Goal: Download file/media

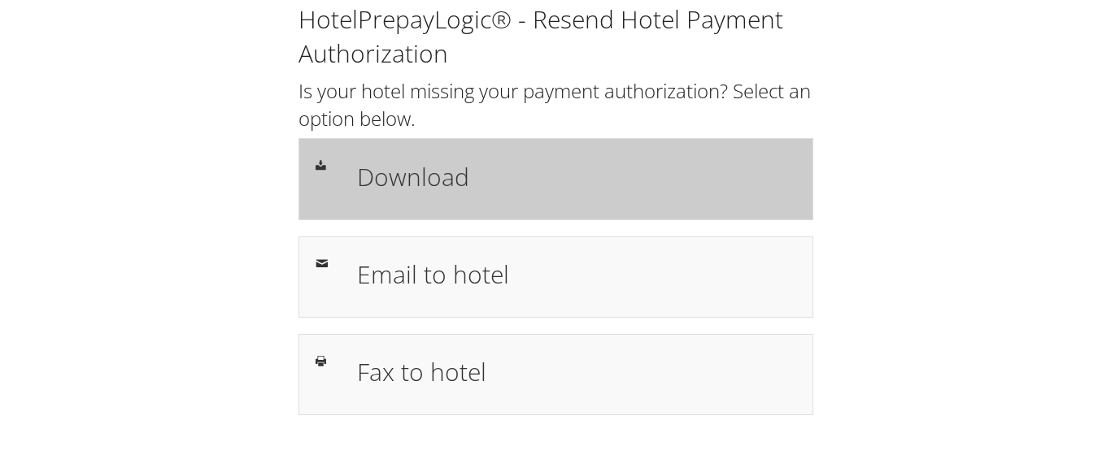
click at [411, 179] on h1 "Download" at bounding box center [576, 177] width 438 height 37
click at [418, 184] on h1 "Download" at bounding box center [576, 177] width 438 height 37
click at [432, 173] on h1 "Download" at bounding box center [576, 177] width 438 height 37
click at [413, 174] on h1 "Download" at bounding box center [576, 177] width 438 height 37
click at [436, 180] on h1 "Download" at bounding box center [576, 177] width 438 height 37
